Goal: Task Accomplishment & Management: Manage account settings

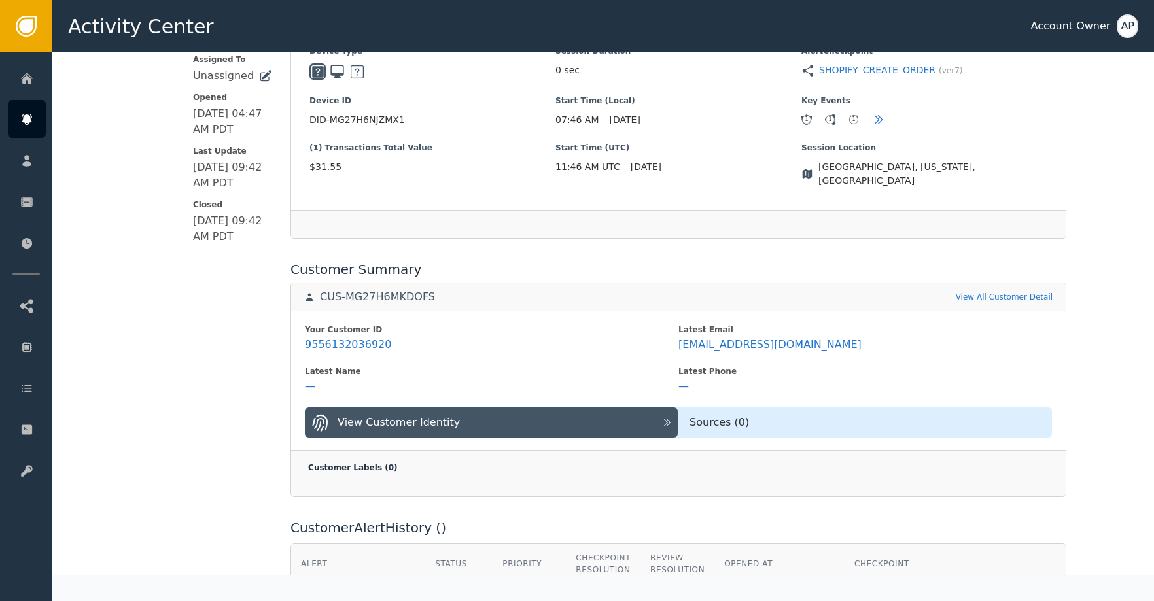
scroll to position [334, 0]
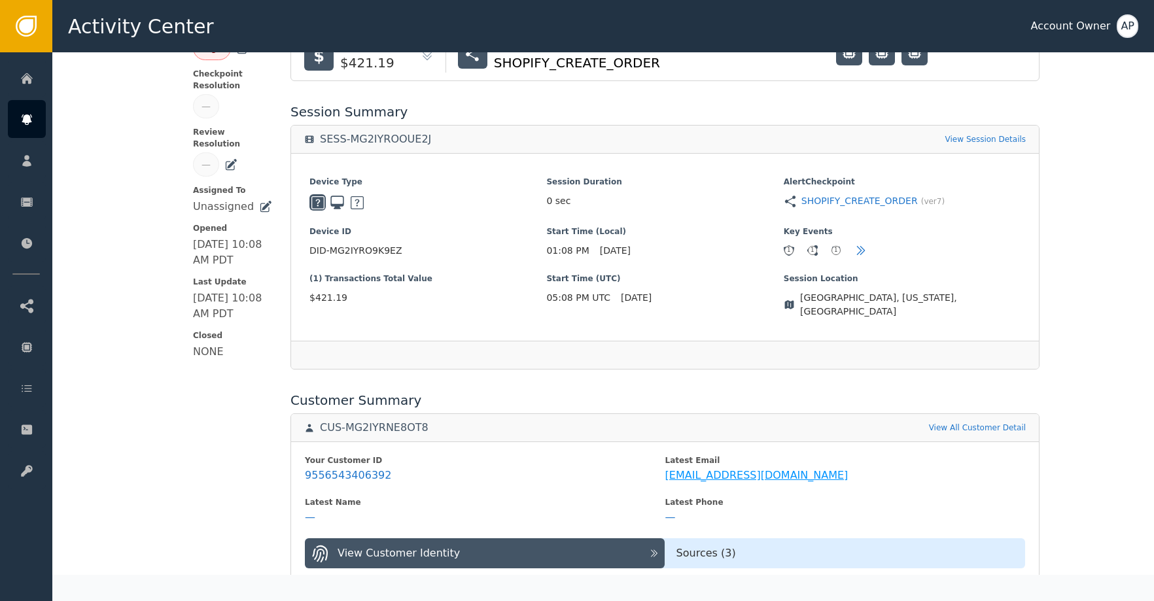
scroll to position [217, 0]
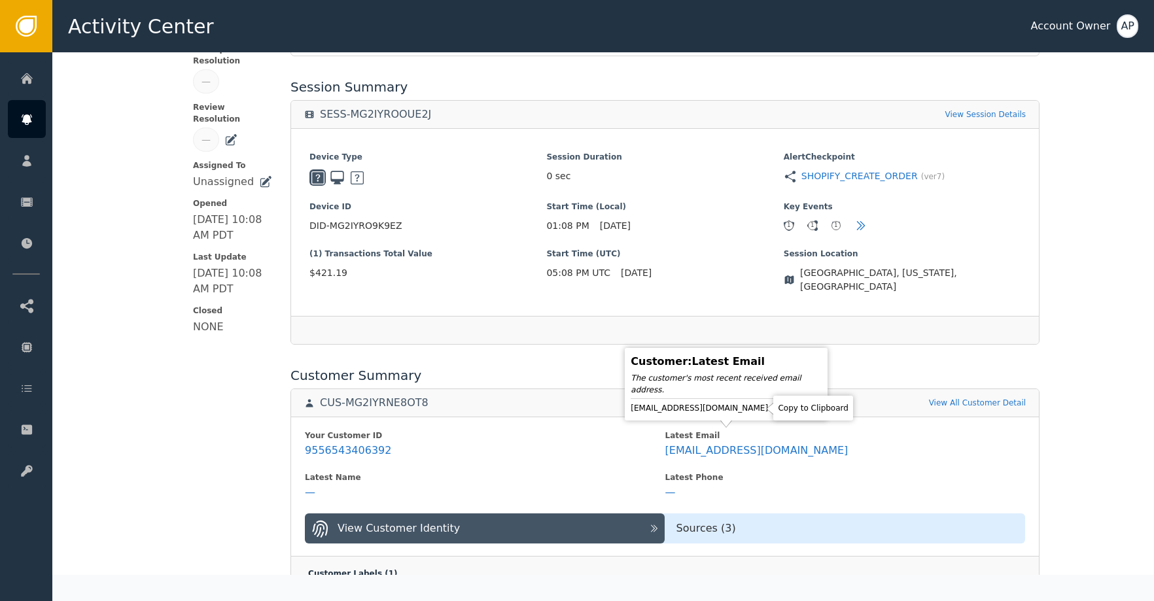
click at [776, 412] on icon at bounding box center [780, 408] width 9 height 10
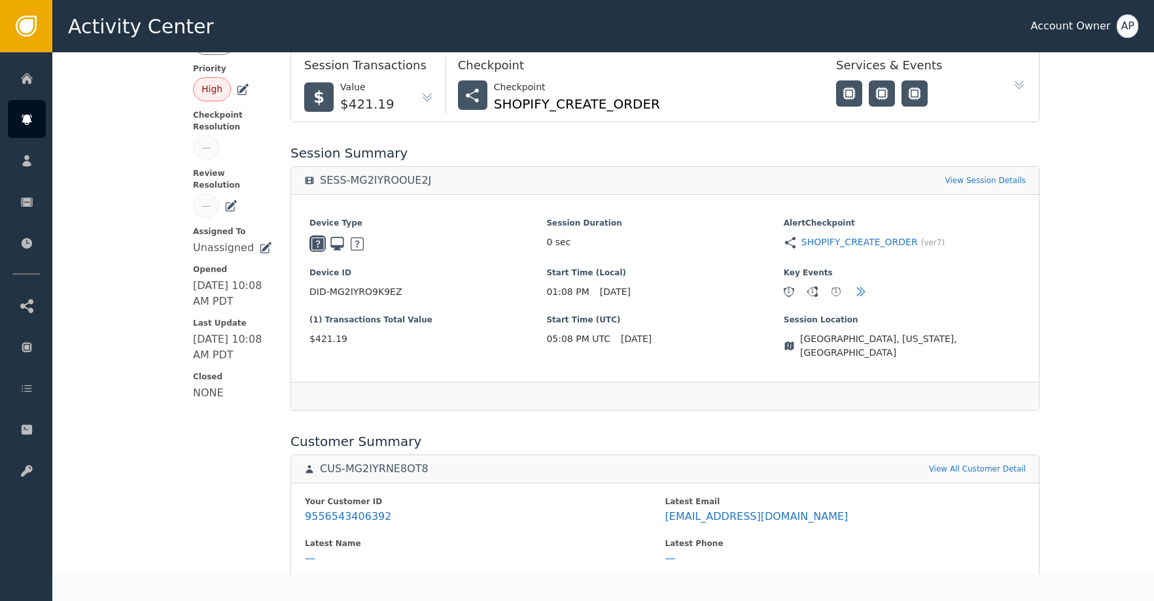
scroll to position [255, 0]
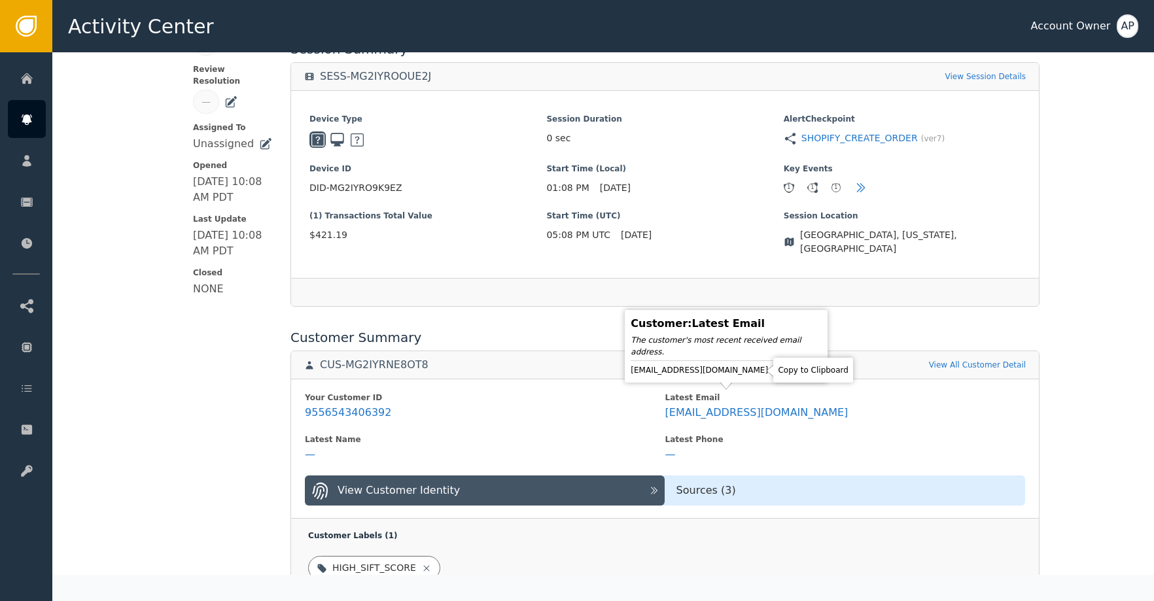
drag, startPoint x: 759, startPoint y: 372, endPoint x: 930, endPoint y: 445, distance: 186.2
click at [776, 374] on icon at bounding box center [780, 370] width 9 height 10
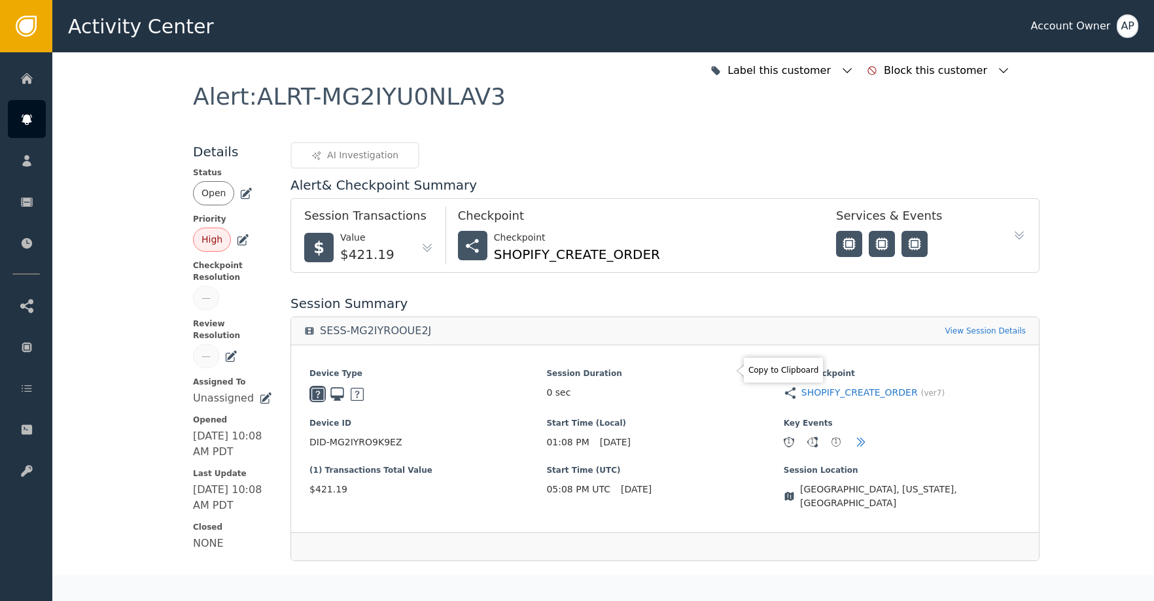
scroll to position [437, 0]
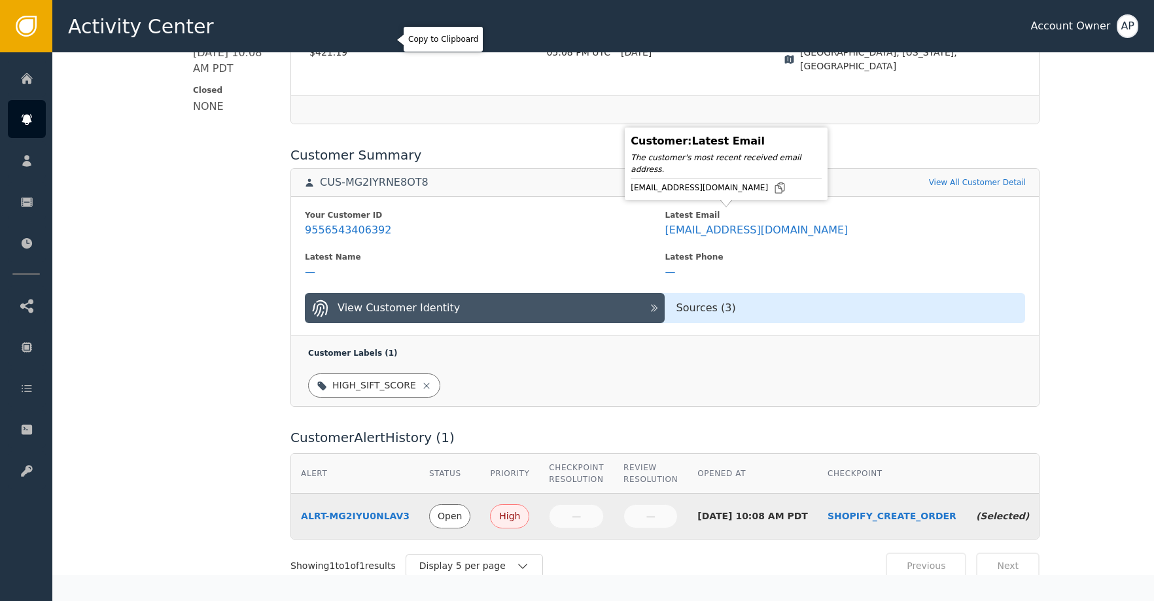
drag, startPoint x: 755, startPoint y: 190, endPoint x: 745, endPoint y: 162, distance: 30.0
click at [774, 188] on icon at bounding box center [780, 187] width 13 height 13
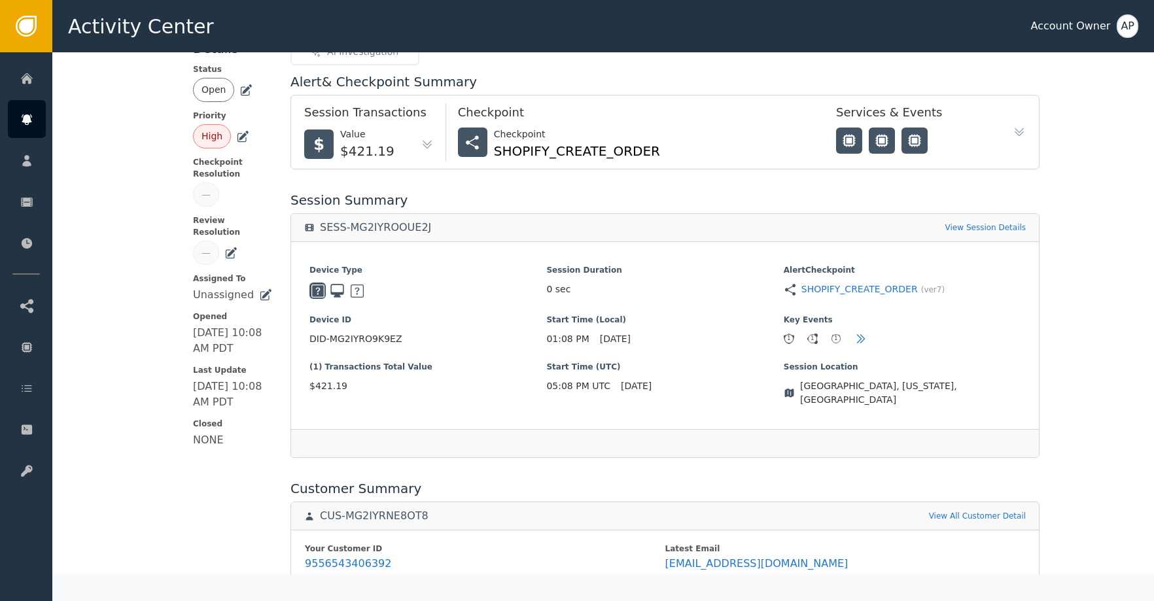
scroll to position [0, 0]
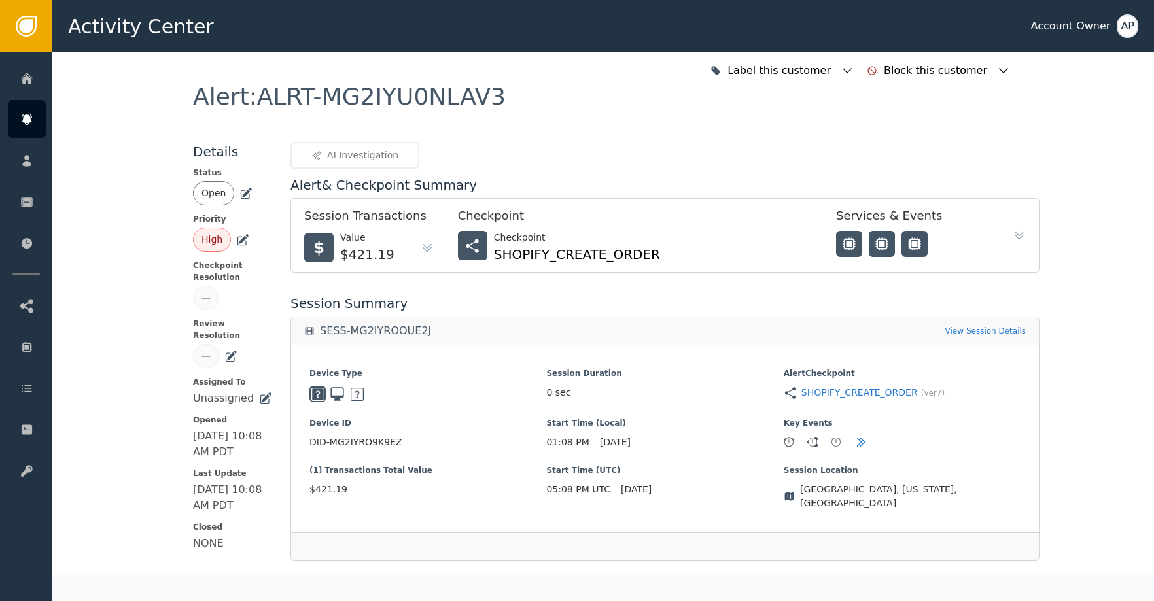
click at [245, 196] on icon at bounding box center [246, 193] width 13 height 13
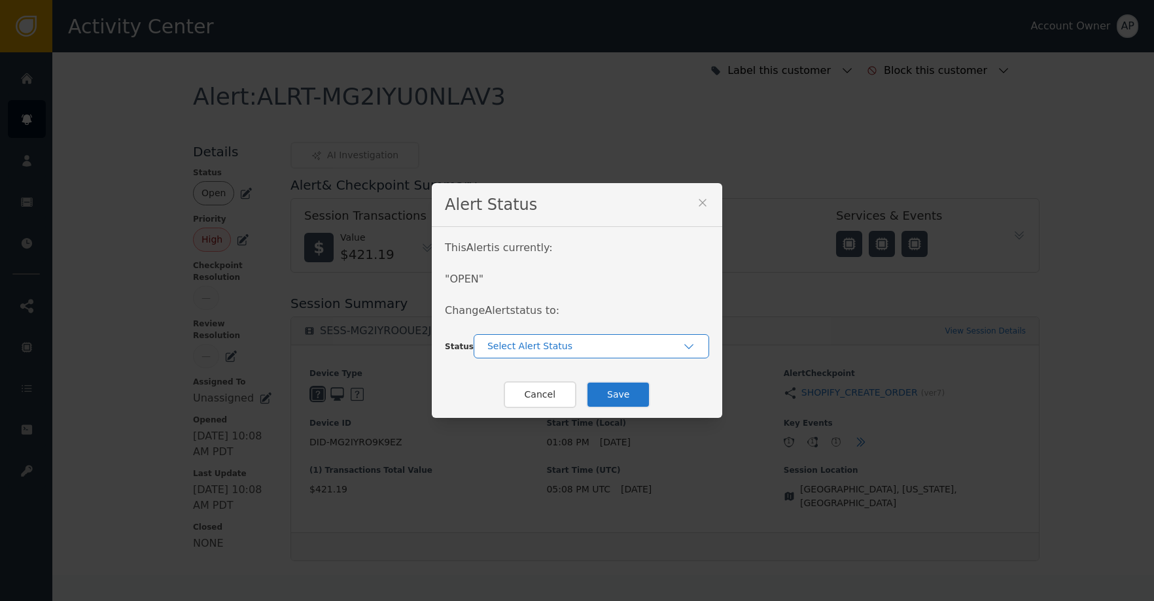
click at [521, 346] on div "Select Alert Status" at bounding box center [585, 347] width 195 height 14
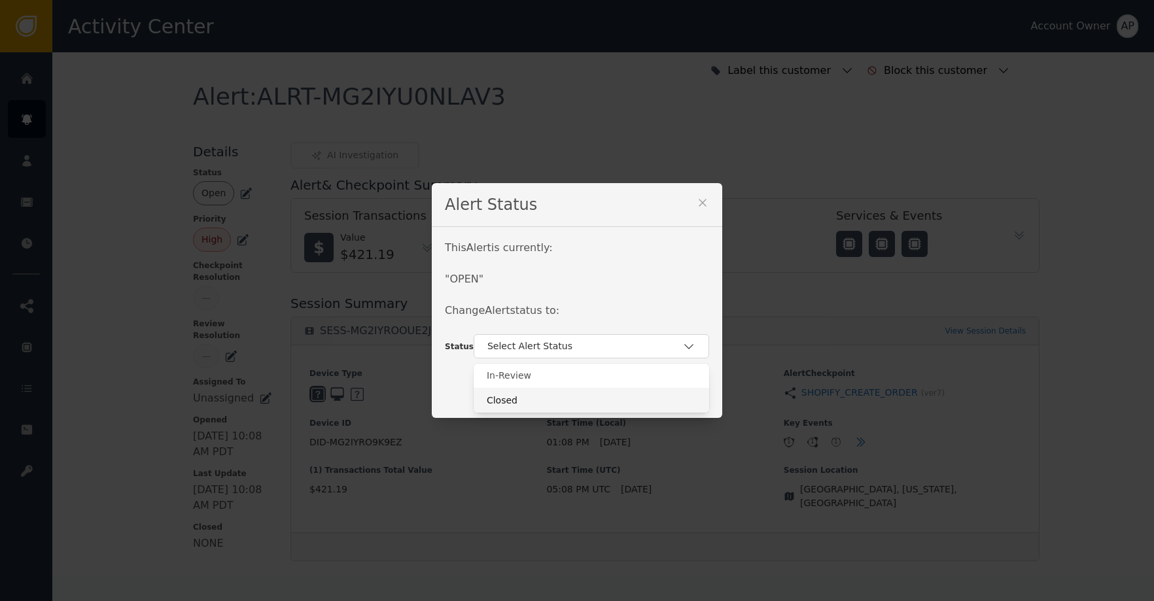
click at [590, 399] on div "Closed" at bounding box center [591, 401] width 209 height 14
click at [638, 392] on button "Save" at bounding box center [618, 395] width 64 height 27
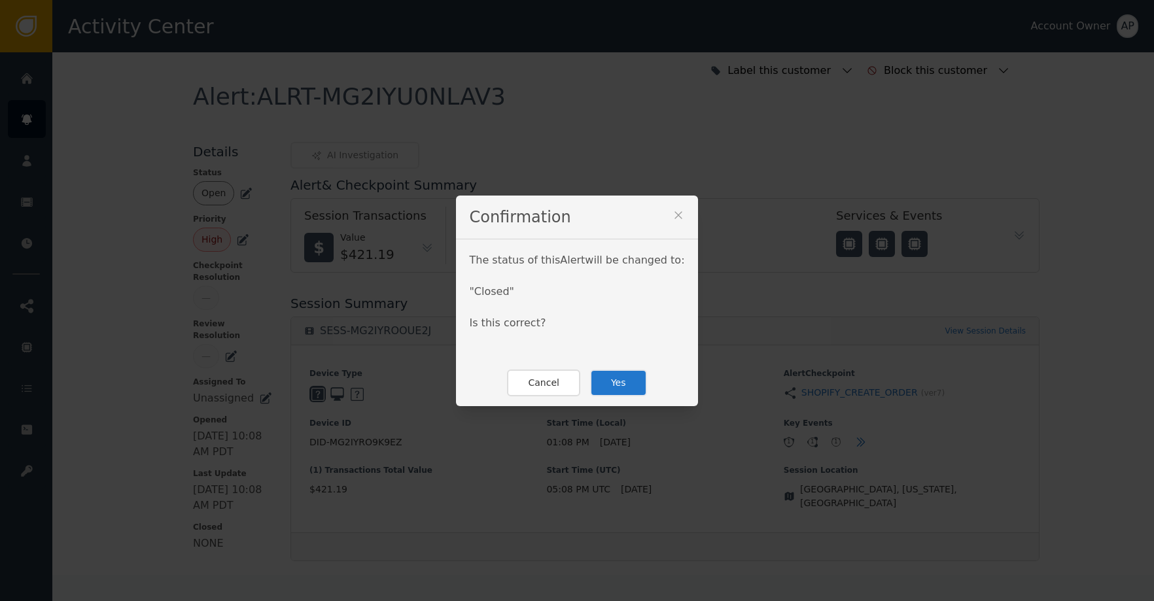
click at [614, 376] on button "Yes" at bounding box center [618, 383] width 57 height 27
